Goal: Transaction & Acquisition: Purchase product/service

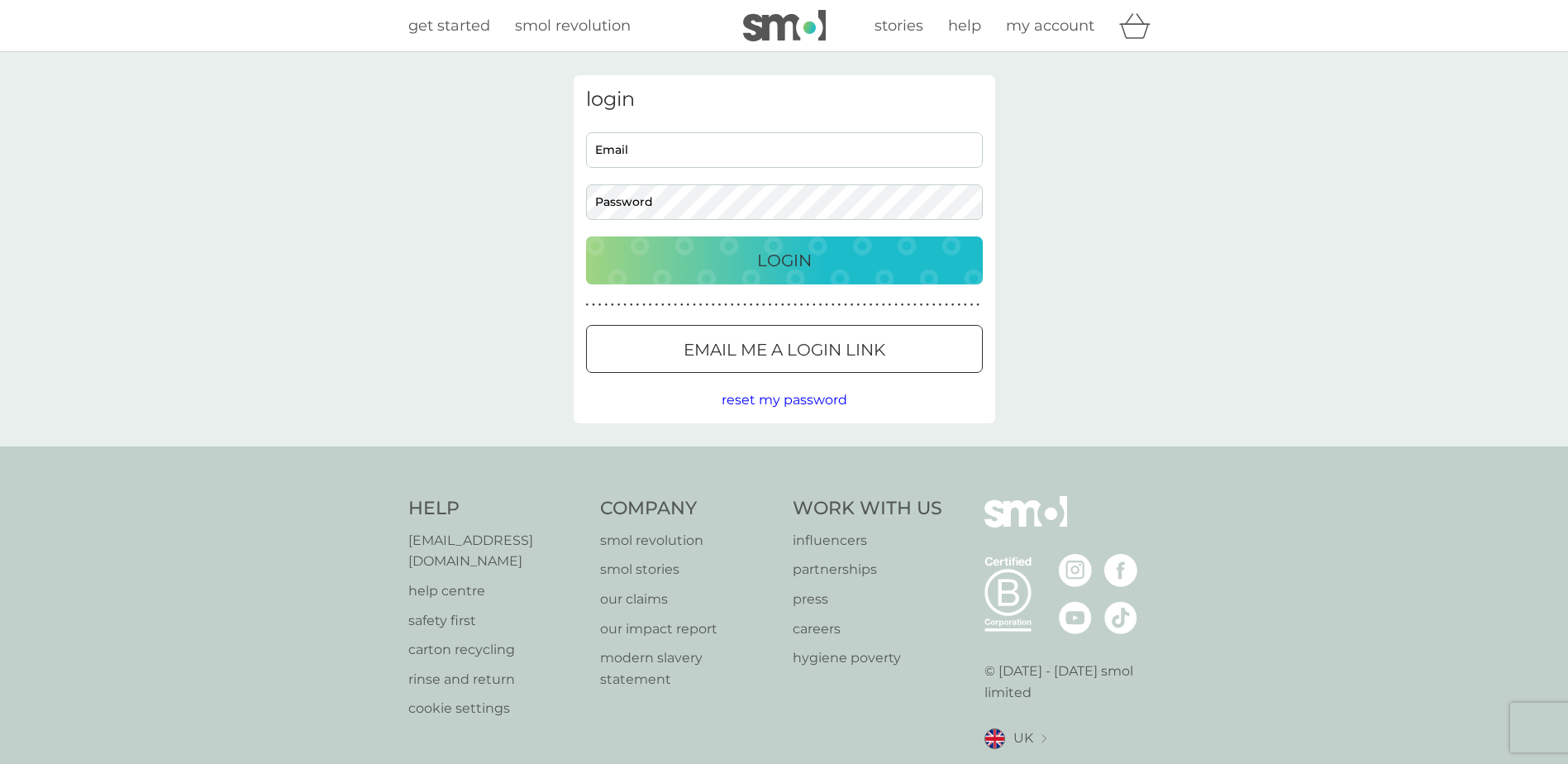
type input "[EMAIL_ADDRESS][DOMAIN_NAME]"
click at [751, 255] on div "Login" at bounding box center [784, 260] width 364 height 26
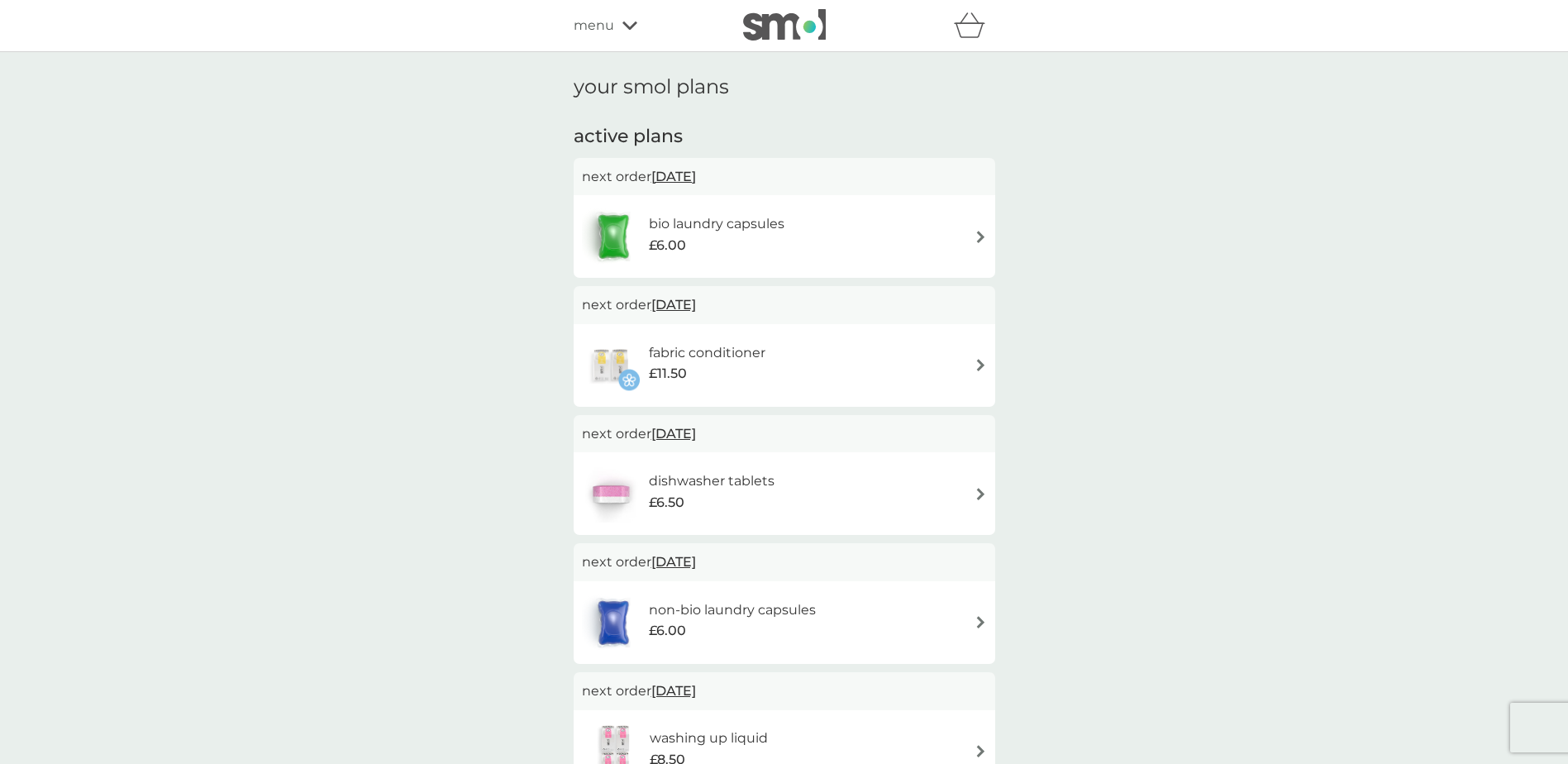
click at [858, 364] on div "fabric conditioner £11.50" at bounding box center [784, 365] width 405 height 58
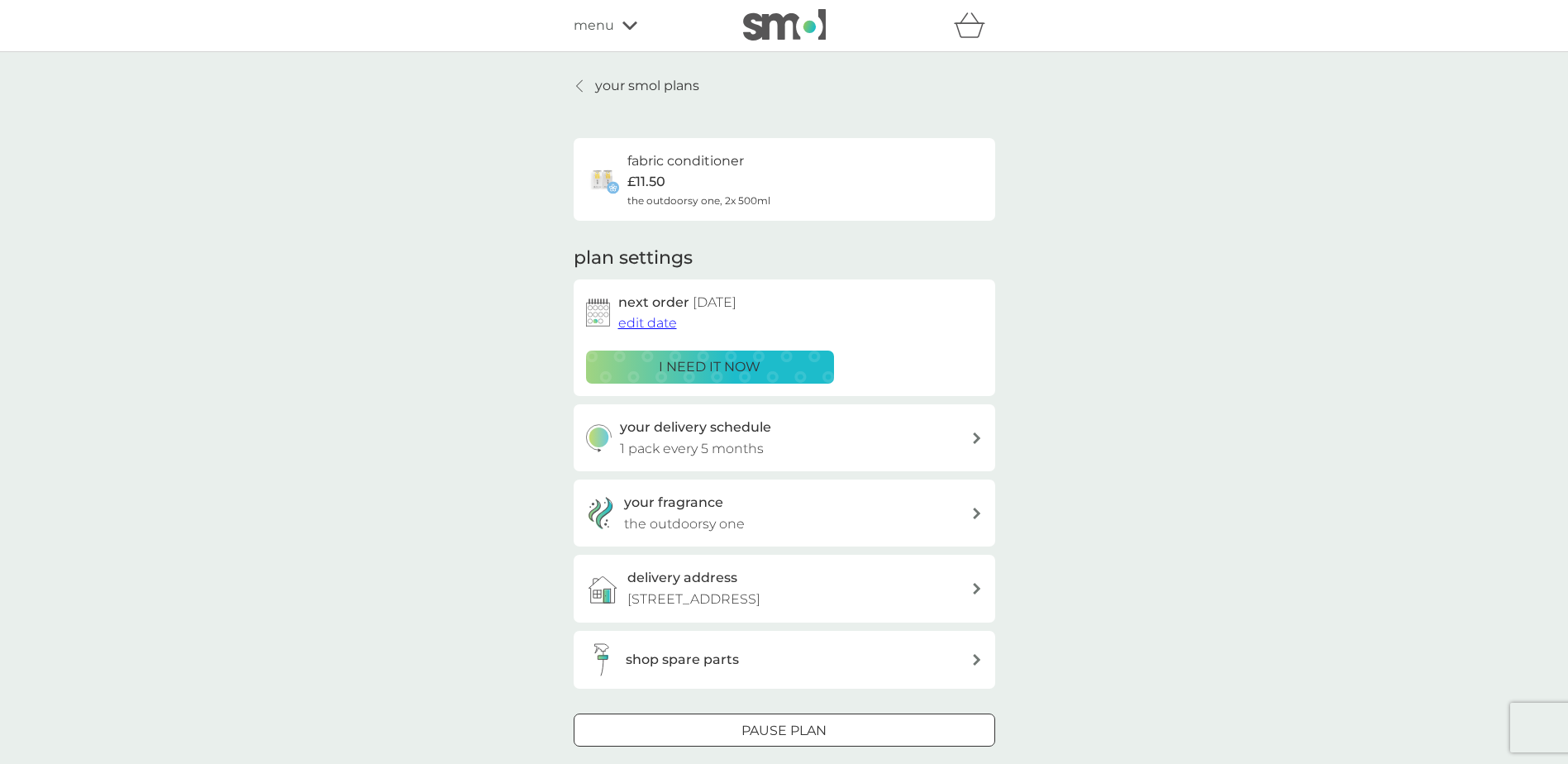
click at [765, 365] on div "i need it now" at bounding box center [710, 367] width 227 height 22
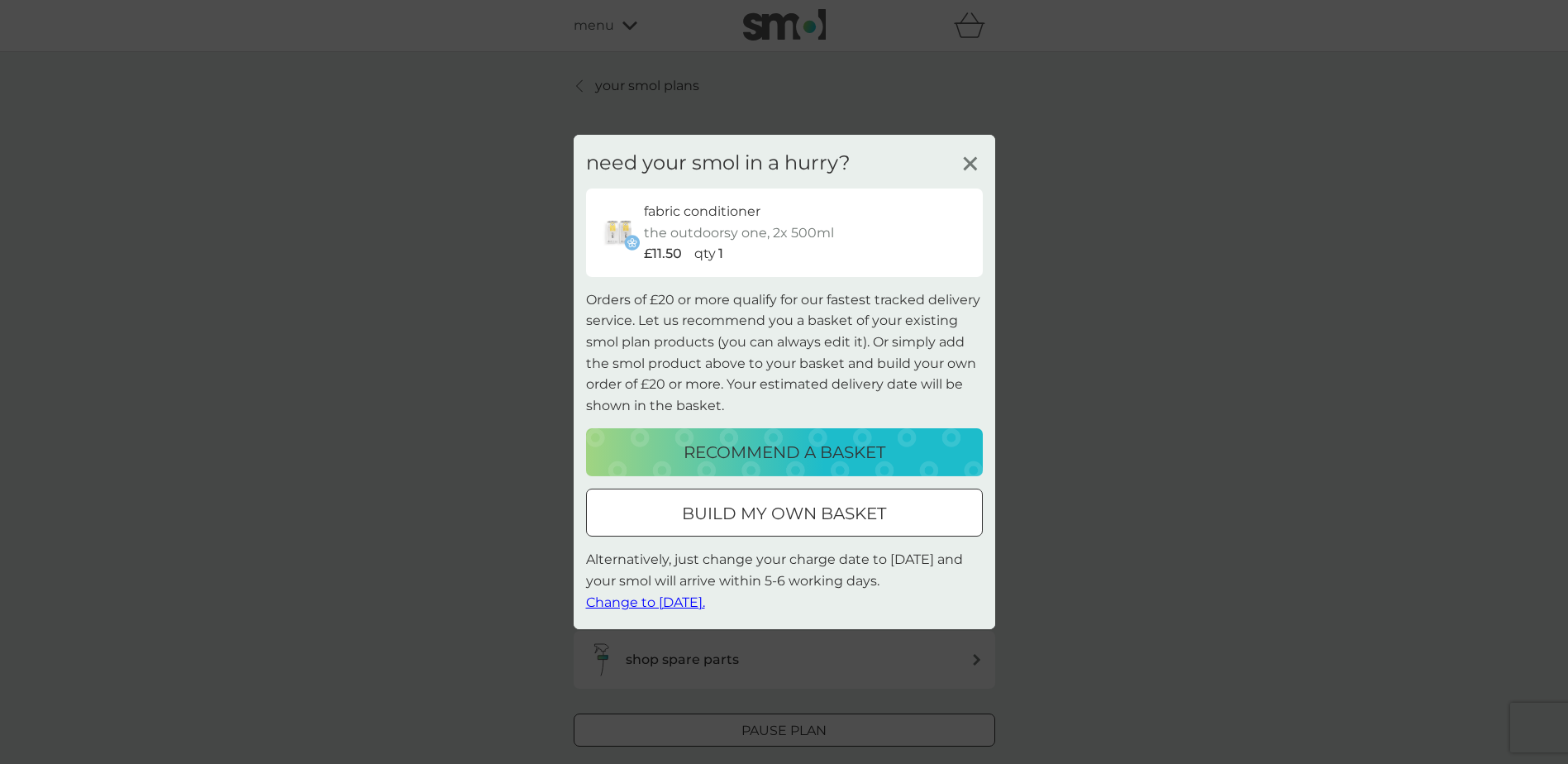
click at [696, 510] on p "build my own basket" at bounding box center [784, 513] width 204 height 26
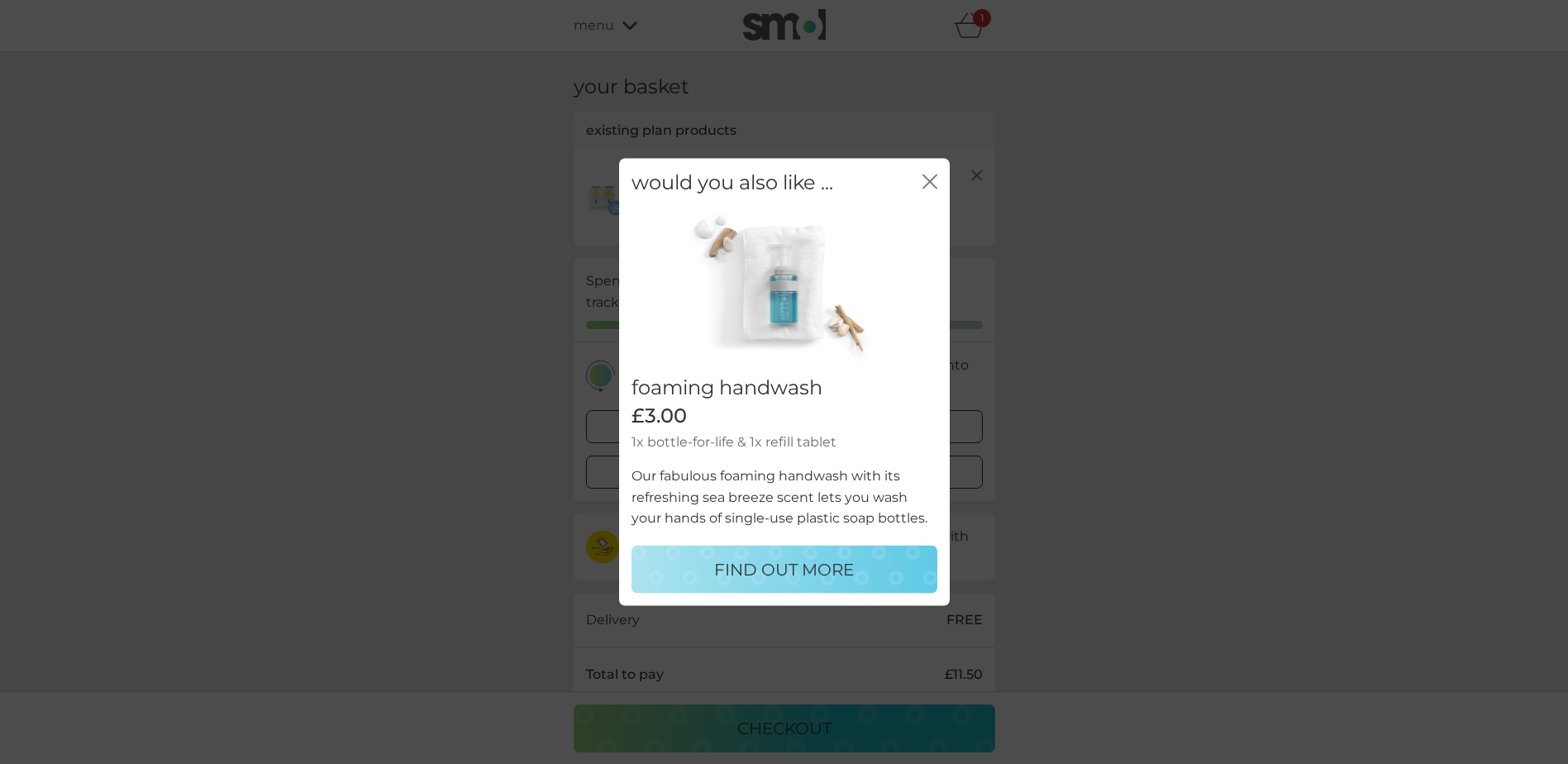
click at [921, 185] on div "would you also like ... close" at bounding box center [784, 183] width 330 height 49
click at [936, 180] on icon "close" at bounding box center [930, 181] width 15 height 15
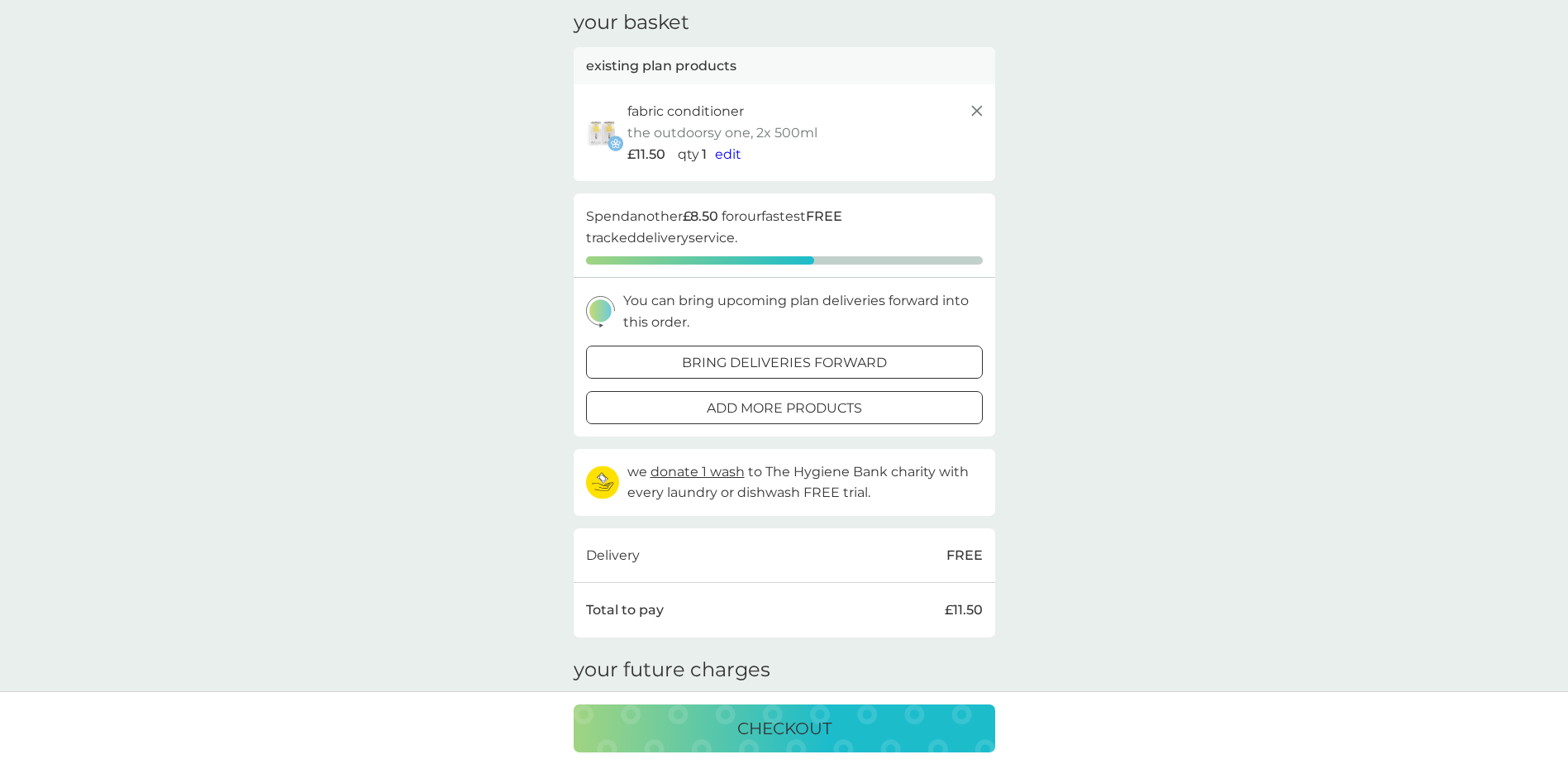
scroll to position [40, 0]
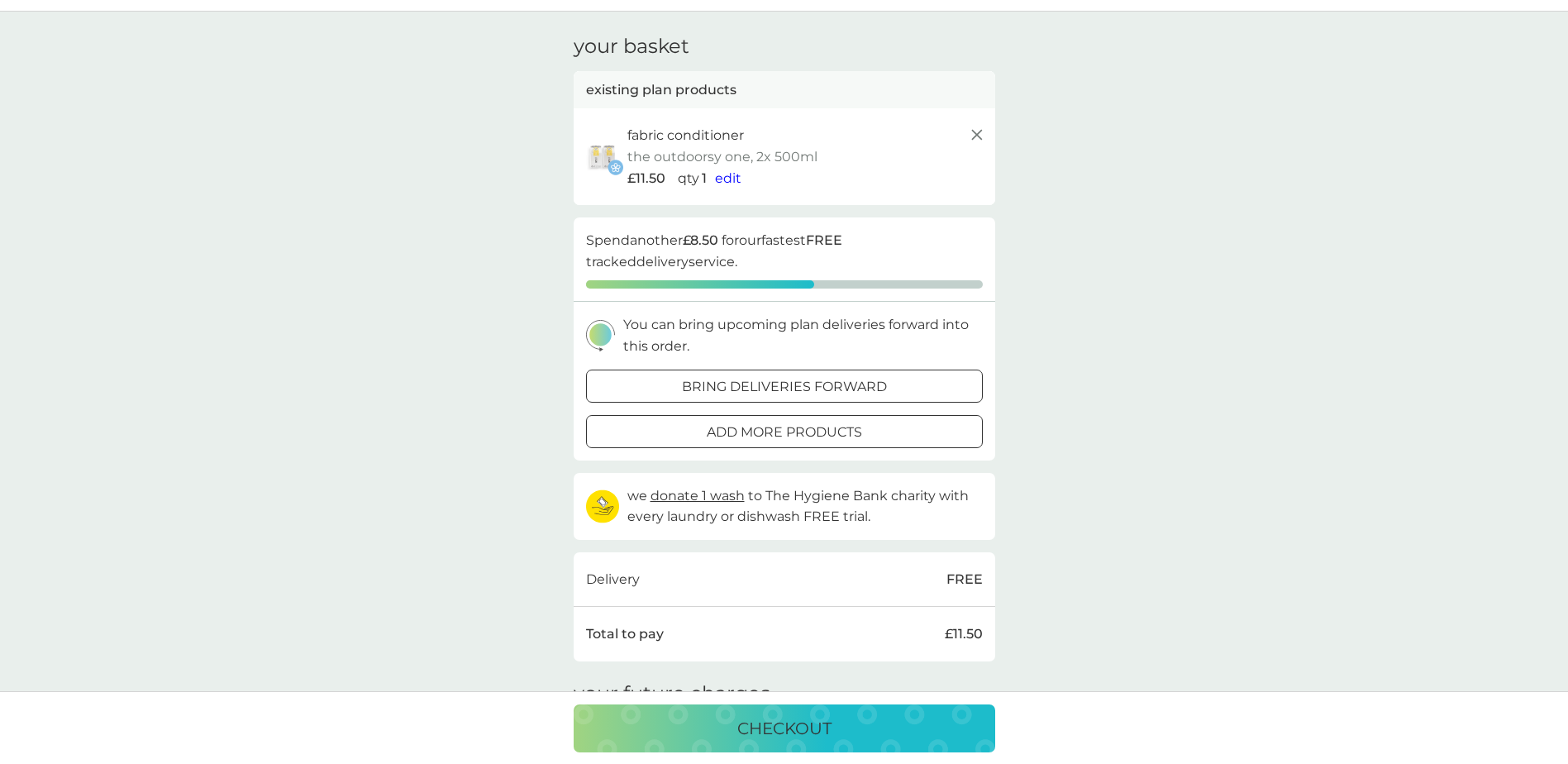
click at [735, 430] on p "add more products" at bounding box center [784, 433] width 156 height 22
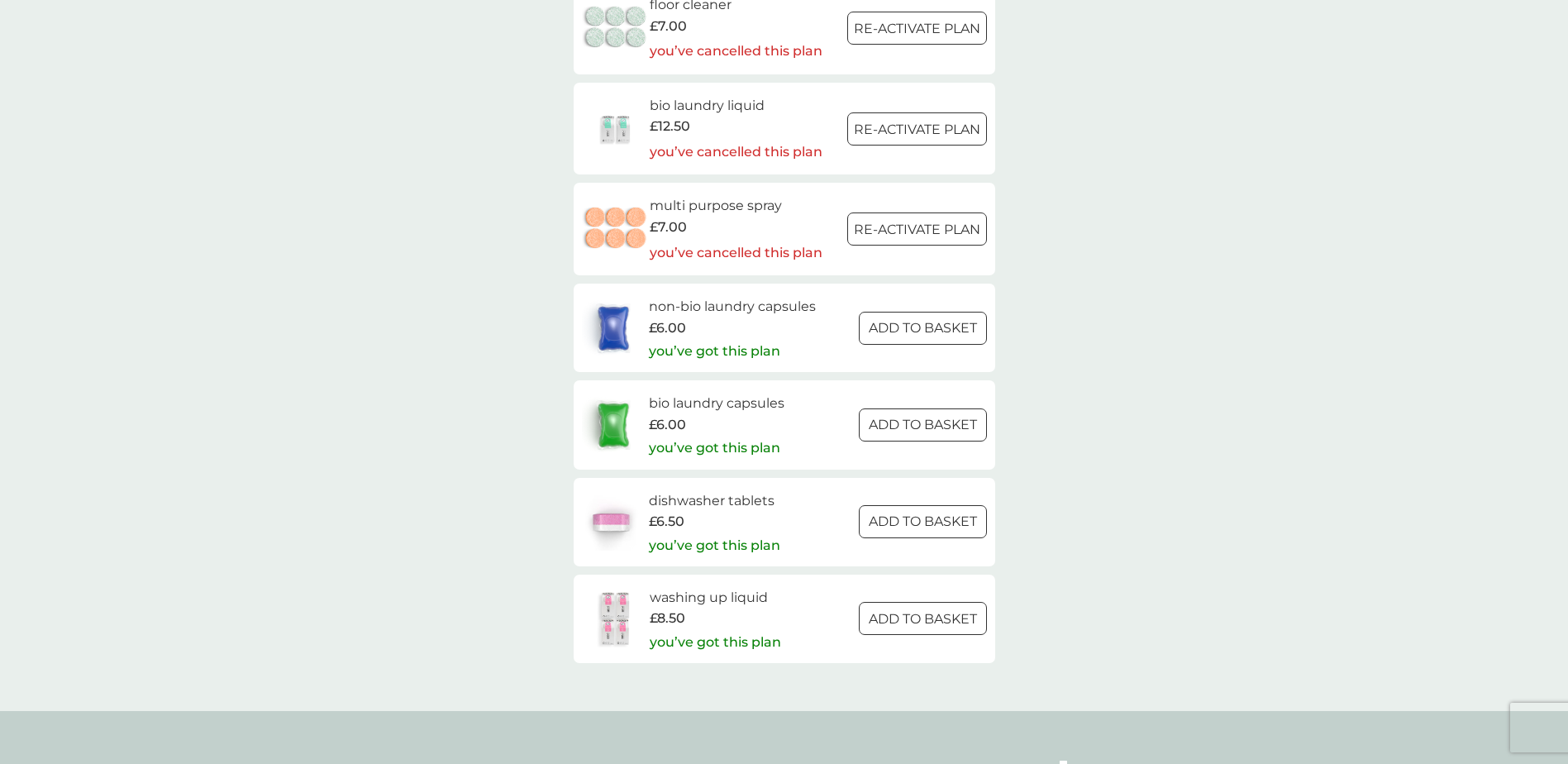
scroll to position [2232, 0]
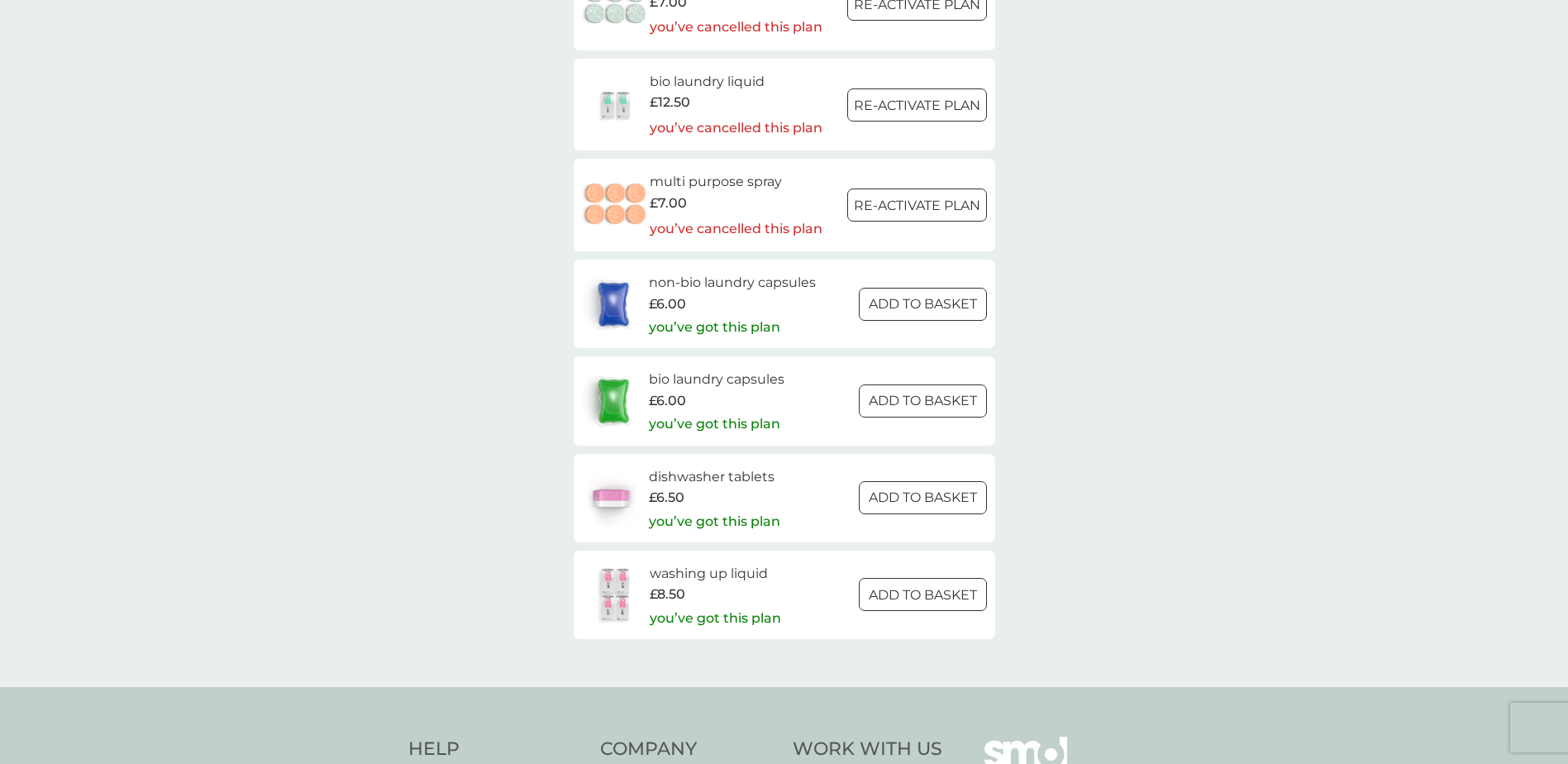
click at [880, 593] on p "ADD TO BASKET" at bounding box center [923, 595] width 108 height 22
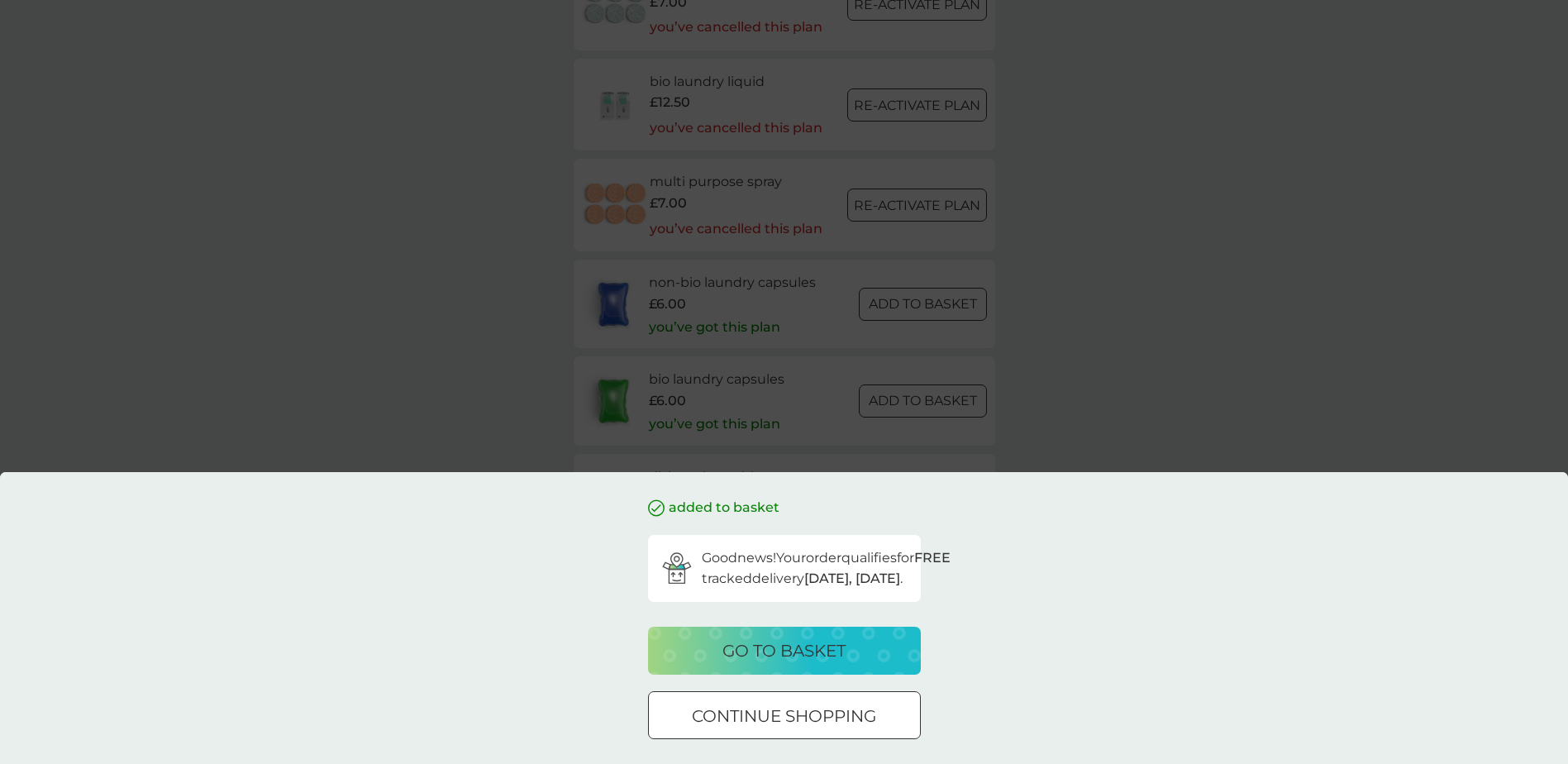
click at [772, 654] on p "go to basket" at bounding box center [784, 650] width 124 height 26
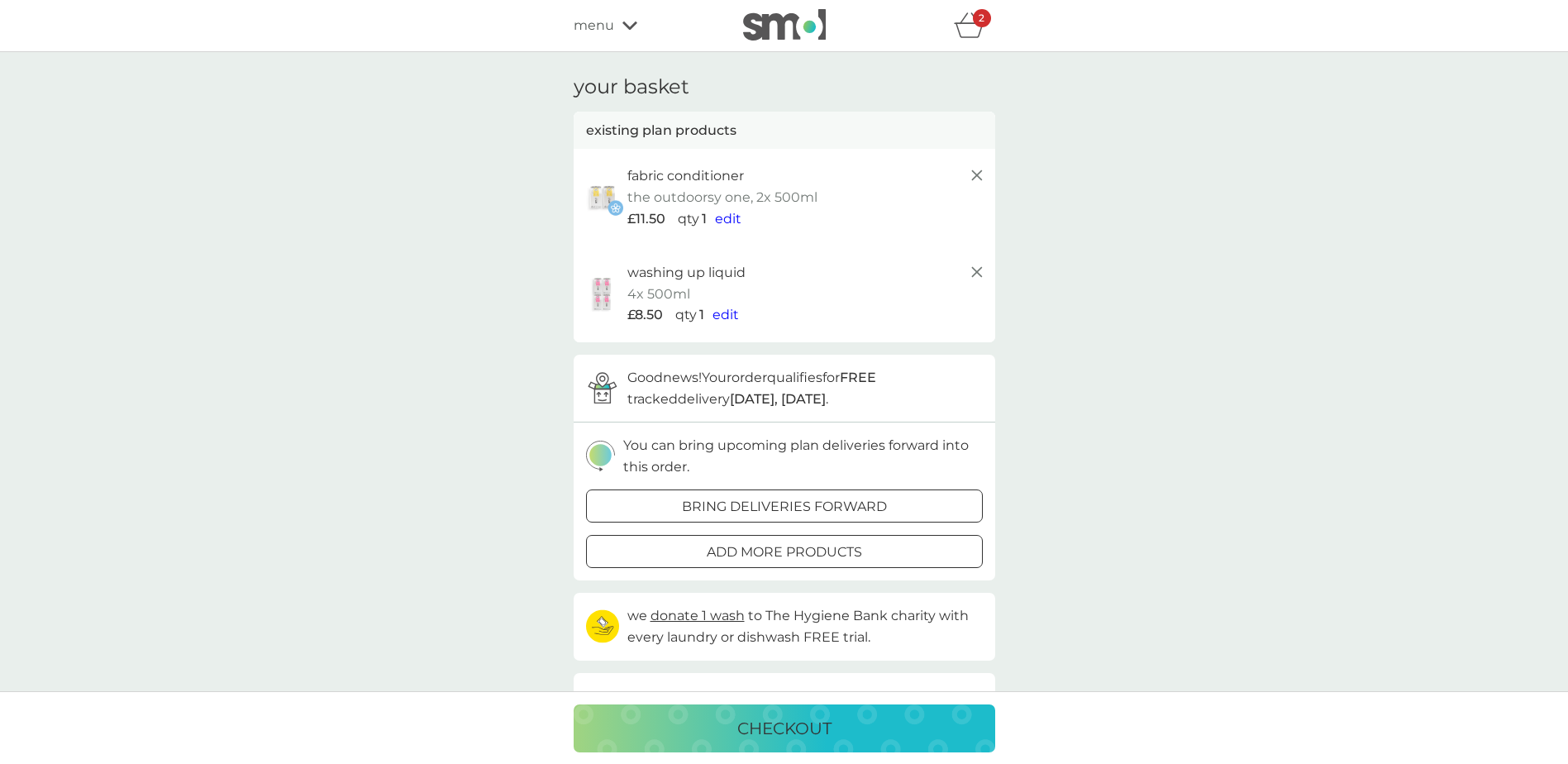
click at [783, 740] on p "checkout" at bounding box center [784, 728] width 94 height 26
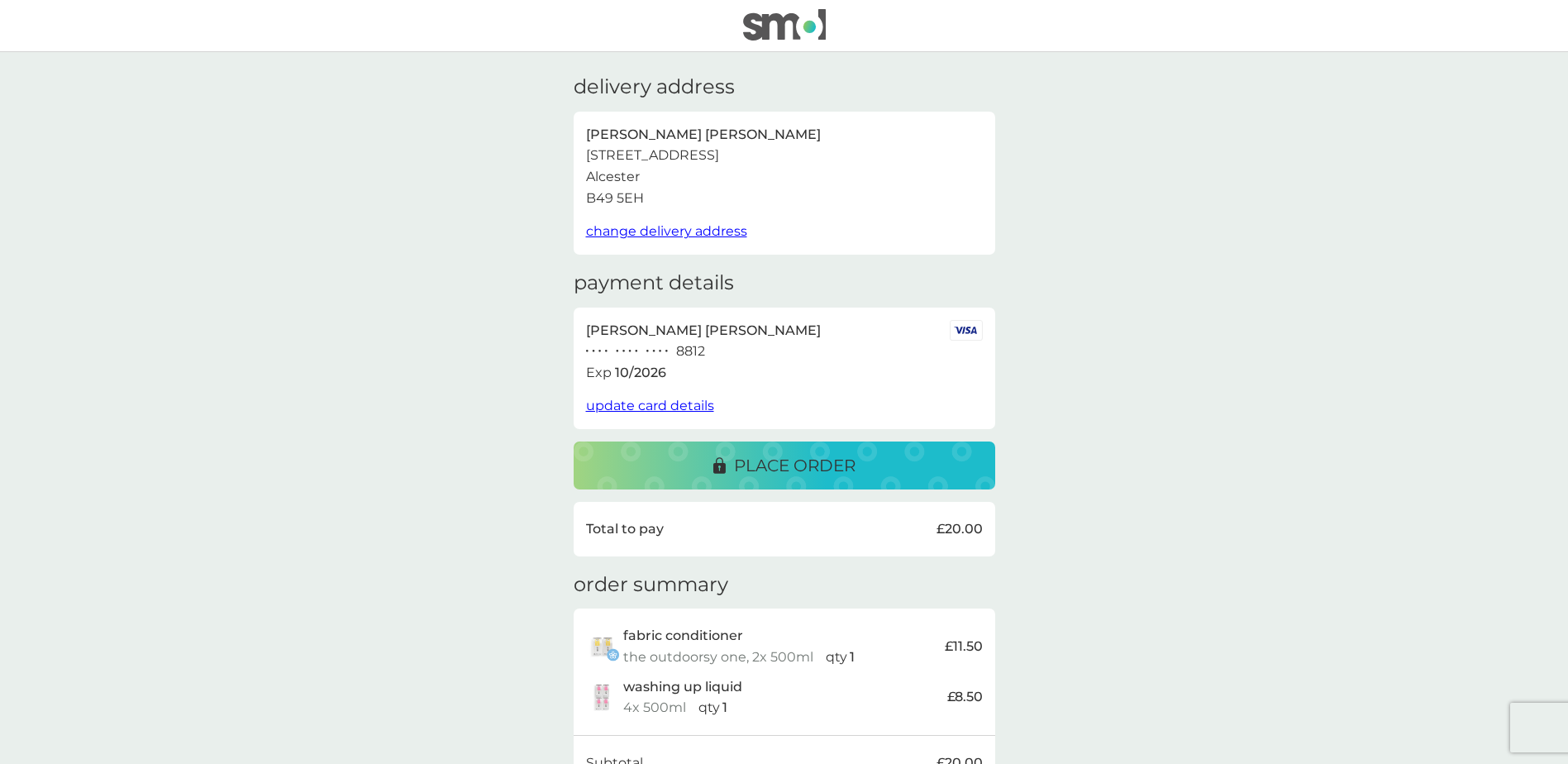
scroll to position [248, 0]
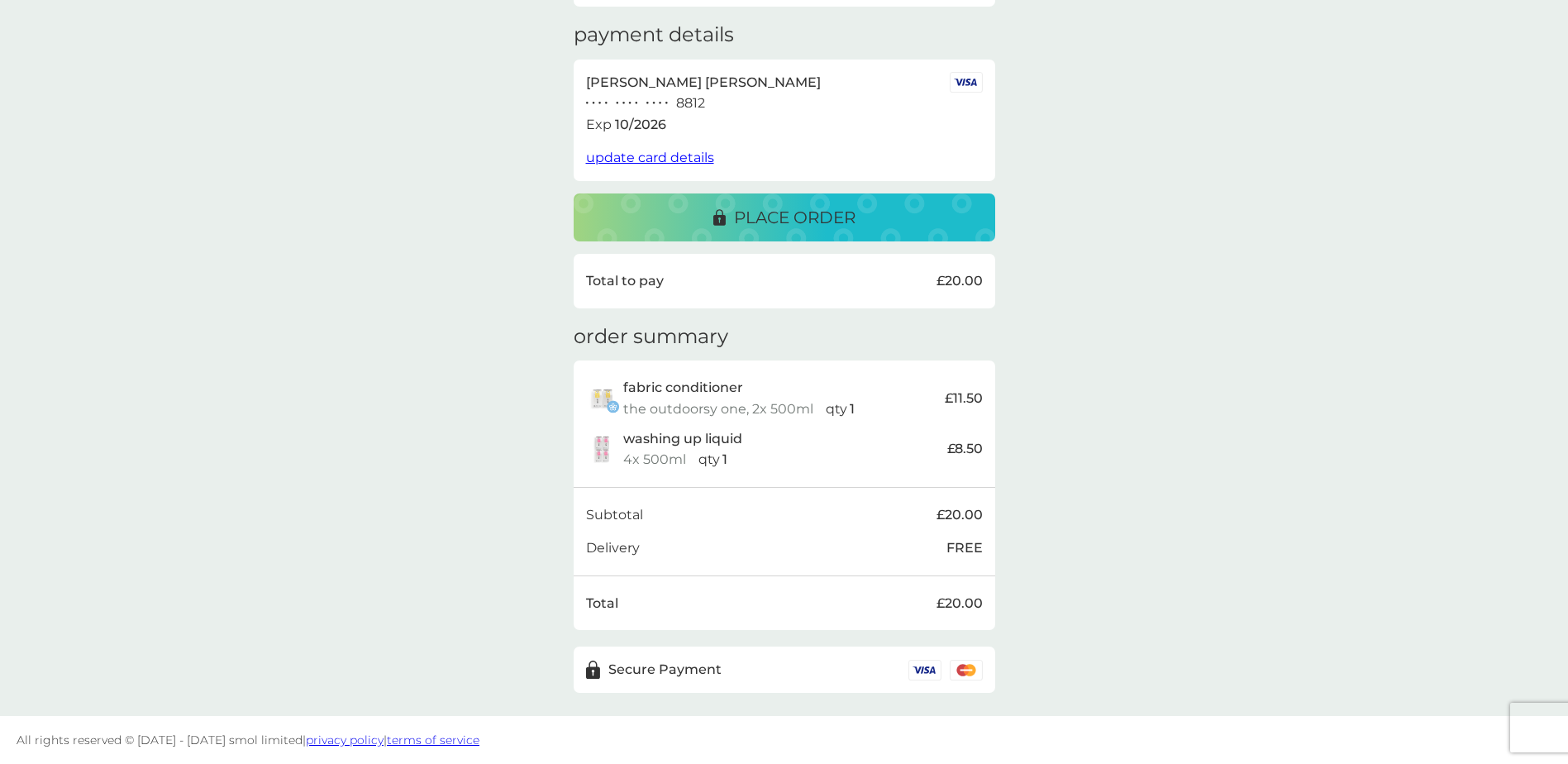
click at [716, 231] on button "place order" at bounding box center [784, 217] width 422 height 48
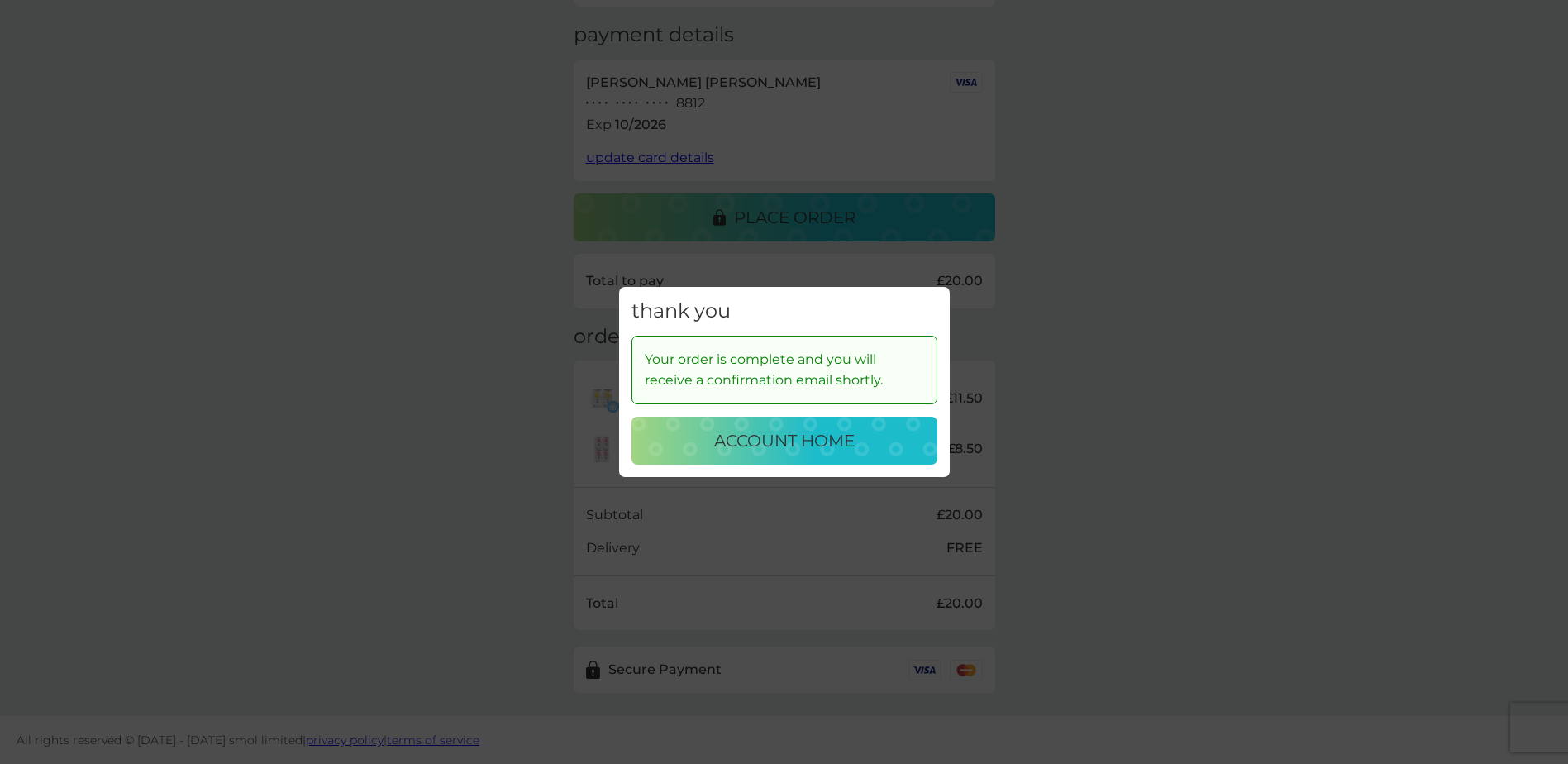
click at [757, 439] on p "account home" at bounding box center [784, 440] width 140 height 26
